Goal: Information Seeking & Learning: Learn about a topic

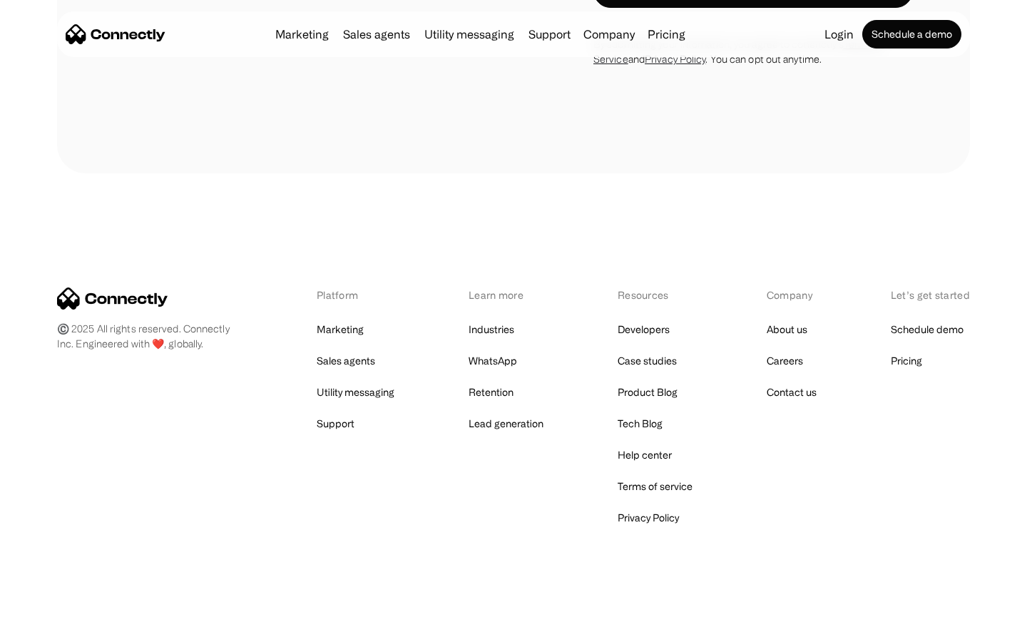
scroll to position [2412, 0]
